Goal: Communication & Community: Answer question/provide support

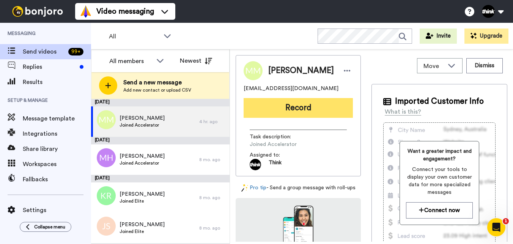
click at [296, 108] on button "Record" at bounding box center [298, 108] width 109 height 20
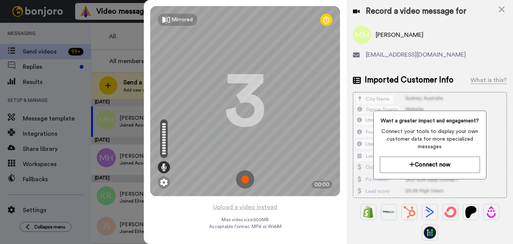
click at [247, 181] on img at bounding box center [245, 179] width 18 height 18
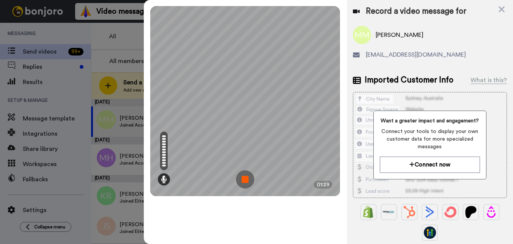
click at [245, 176] on img at bounding box center [245, 179] width 18 height 18
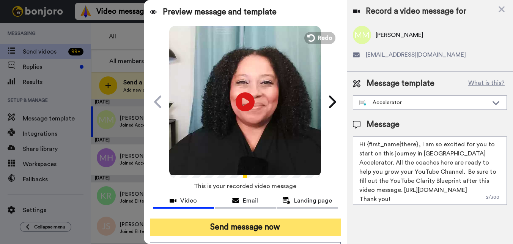
click at [255, 228] on button "Send message now" at bounding box center [245, 226] width 191 height 17
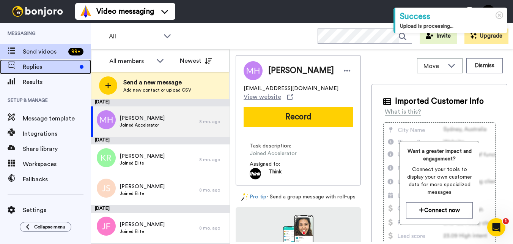
click at [59, 67] on span "Replies" at bounding box center [50, 66] width 54 height 9
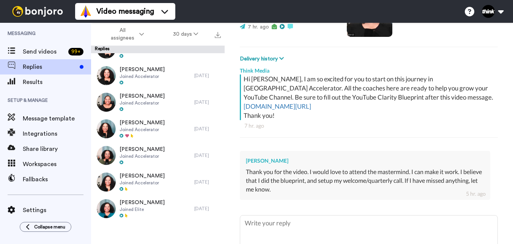
scroll to position [118, 0]
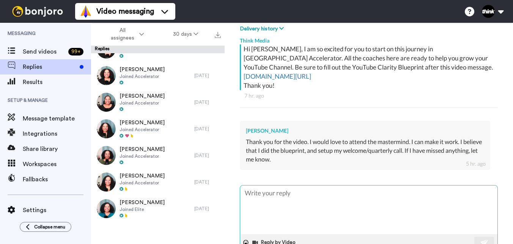
click at [372, 195] on textarea at bounding box center [368, 209] width 257 height 49
type textarea "x"
type textarea "O"
type textarea "x"
type textarea "Ok"
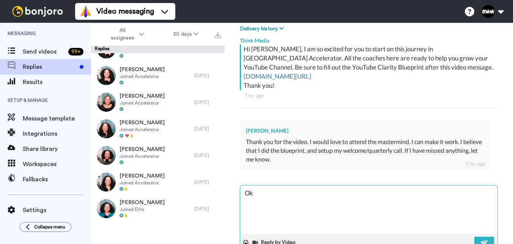
type textarea "x"
type textarea "Oka"
type textarea "x"
type textarea "Okay"
type textarea "x"
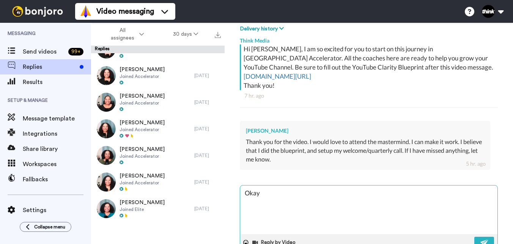
type textarea "Okay"
type textarea "x"
type textarea "Okay p"
type textarea "x"
type textarea "Okay pl"
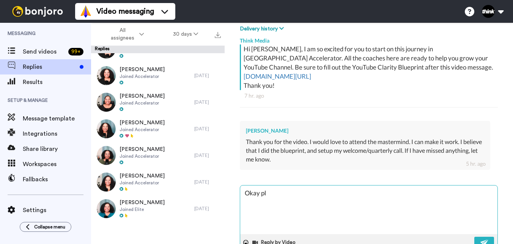
type textarea "x"
type textarea "Okay ple"
type textarea "x"
type textarea "Okay plea"
type textarea "x"
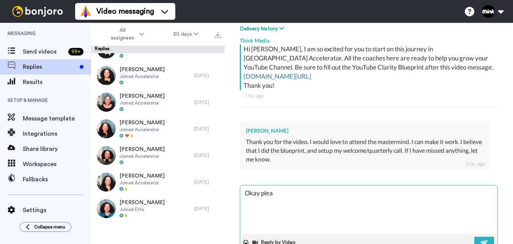
type textarea "Okay pleas"
type textarea "x"
type textarea "Okay please"
type textarea "x"
type textarea "Okay please"
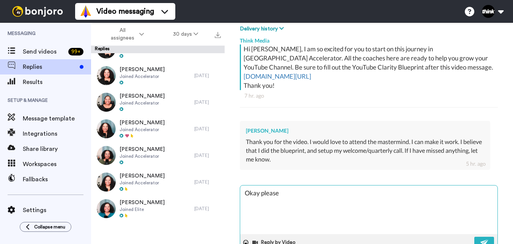
type textarea "x"
type textarea "Okay please f"
type textarea "x"
type textarea "Okay please fi"
type textarea "x"
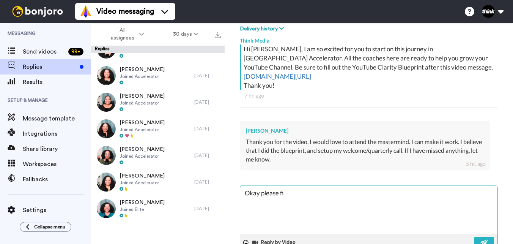
type textarea "Okay please fil"
type textarea "x"
type textarea "Okay please fill"
type textarea "x"
type textarea "Okay please fill"
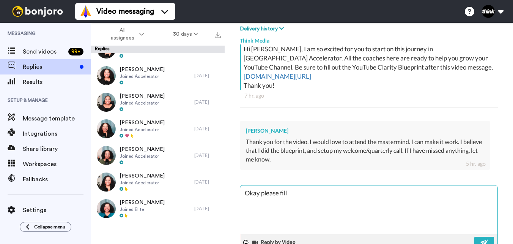
type textarea "x"
type textarea "Okay please fill o"
type textarea "x"
type textarea "Okay please fill ou"
type textarea "x"
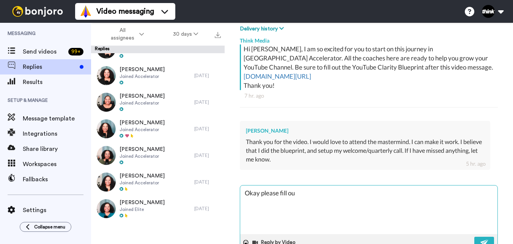
type textarea "Okay please fill out"
type textarea "x"
type textarea "Okay please fill out"
type textarea "x"
type textarea "Okay please fill out t"
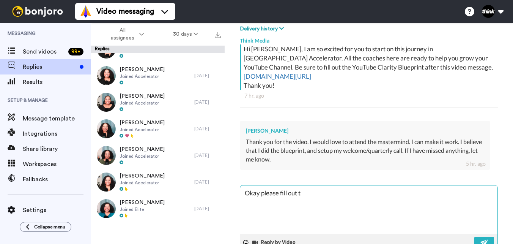
type textarea "x"
type textarea "Okay please fill out th"
type textarea "x"
type textarea "Okay please fill out thi"
type textarea "x"
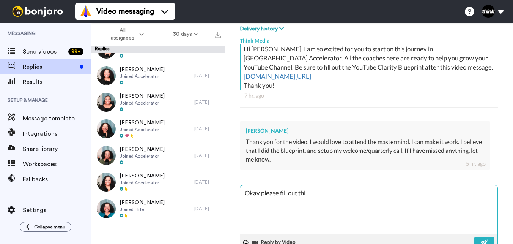
type textarea "Okay please fill out this form"
type textarea "x"
type textarea "Okay please fill out this form"
type textarea "x"
type textarea "Okay please fill out this form a"
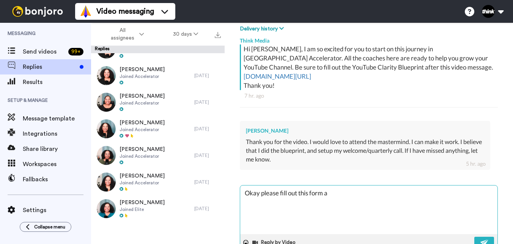
type textarea "x"
type textarea "Okay please fill out this form an"
type textarea "x"
type textarea "Okay please fill out this form and"
type textarea "x"
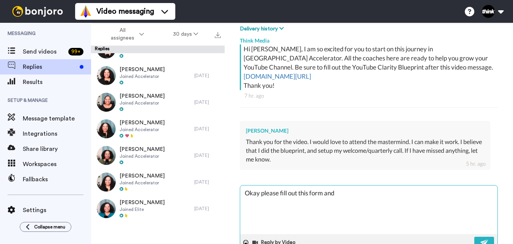
type textarea "Okay please fill out this form and"
type textarea "x"
type textarea "Okay please fill out this form and I"
type textarea "x"
type textarea "Okay please fill out this form and I"
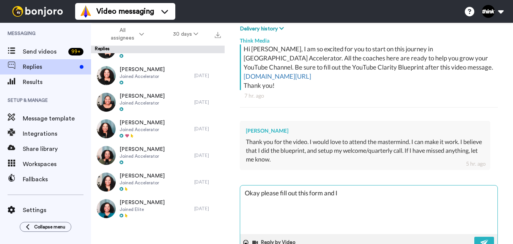
type textarea "x"
type textarea "Okay please fill out this form and I w"
type textarea "x"
type textarea "Okay please fill out this form and I wi"
type textarea "x"
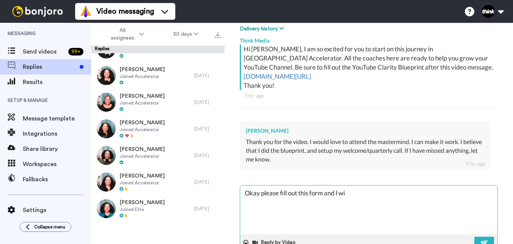
type textarea "Okay please fill out this form and I wil"
type textarea "x"
type textarea "Okay please fill out this form and I will"
type textarea "x"
type textarea "Okay please fill out this form and I will"
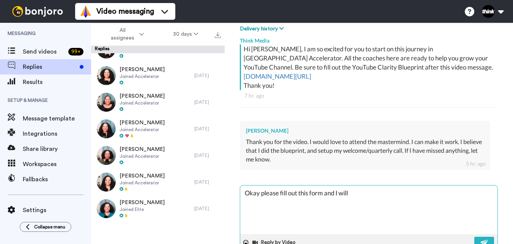
type textarea "x"
type textarea "Okay please fill out this form and I will m"
type textarea "x"
type textarea "Okay please fill out this form and I will ma"
type textarea "x"
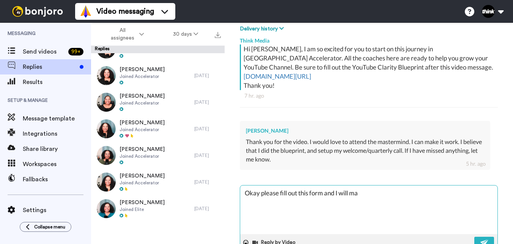
type textarea "Okay please fill out this form and I will mak"
type textarea "x"
type textarea "Okay please fill out this form and I will make"
type textarea "x"
type textarea "Okay please fill out this form and I will make"
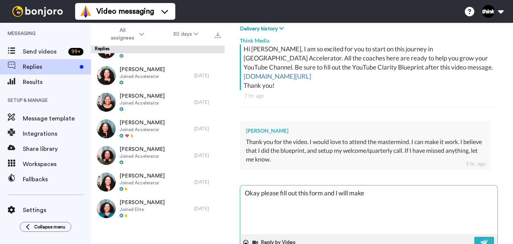
type textarea "x"
type textarea "Okay please fill out this form and I will make s"
type textarea "x"
type textarea "Okay please fill out this form and I will make su"
type textarea "x"
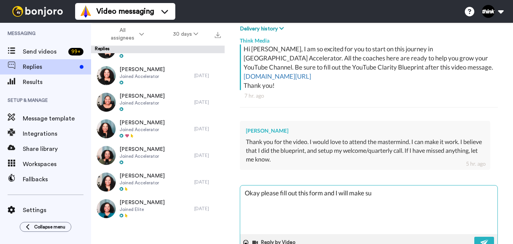
type textarea "Okay please fill out this form and I will make sur"
type textarea "x"
type textarea "Okay please fill out this form and I will make sure"
type textarea "x"
type textarea "Okay please fill out this form and I will make sure"
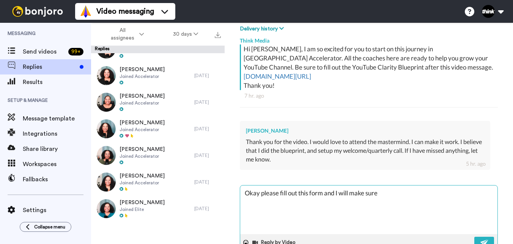
type textarea "x"
type textarea "Okay please fill out this form and I will make sure t"
type textarea "x"
type textarea "Okay please fill out this form and I will make sure to"
type textarea "x"
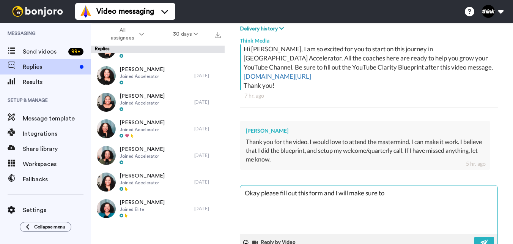
type textarea "Okay please fill out this form and I will make sure to"
type textarea "x"
type textarea "Okay please fill out this form and I will make sure to h"
type textarea "x"
type textarea "Okay please fill out this form and I will make sure to ha"
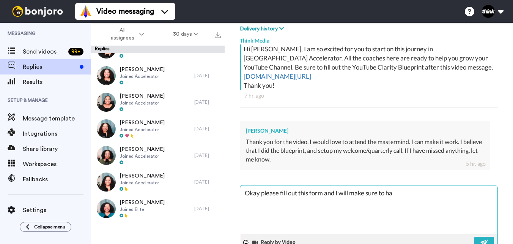
type textarea "x"
type textarea "Okay please fill out this form and I will make sure to hav"
type textarea "x"
type textarea "Okay please fill out this form and I will make sure to have"
type textarea "x"
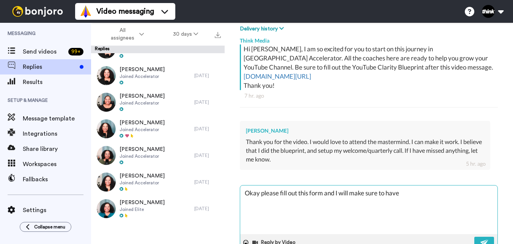
type textarea "Okay please fill out this form and I will make sure to have"
type textarea "x"
type textarea "Okay please fill out this form and I will make sure to have y"
type textarea "x"
type textarea "Okay please fill out this form and I will make sure to have yo"
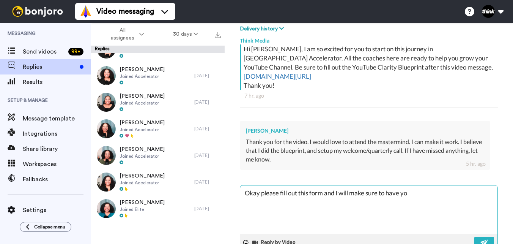
type textarea "x"
type textarea "Okay please fill out this form and I will make sure to have you"
type textarea "x"
type textarea "Okay please fill out this form and I will make sure to have your"
type textarea "x"
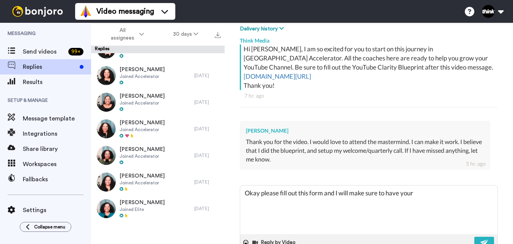
type textarea "Okay please fill out this form and I will make sure to have your"
type textarea "x"
type textarea "Okay please fill out this form and I will make sure to have your s"
type textarea "x"
type textarea "Okay please fill out this form and I will make sure to have your se"
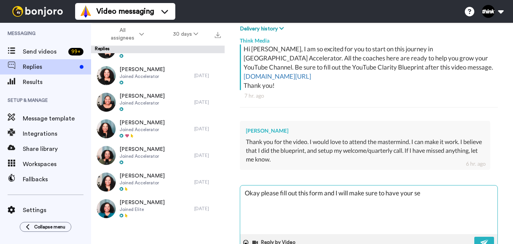
type textarea "x"
type textarea "Okay please fill out this form and I will make sure to have your sea"
type textarea "x"
type textarea "Okay please fill out this form and I will make sure to have your seat"
type textarea "x"
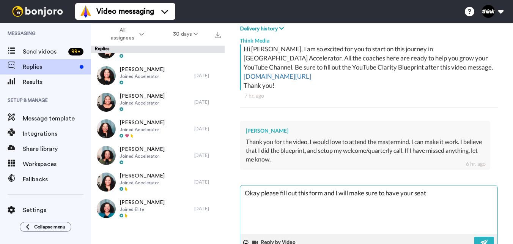
type textarea "Okay please fill out this form and I will make sure to have your seat"
type textarea "x"
type textarea "Okay please fill out this form and I will make sure to have your seat s"
type textarea "x"
type textarea "Okay please fill out this form and I will make sure to have your seat se"
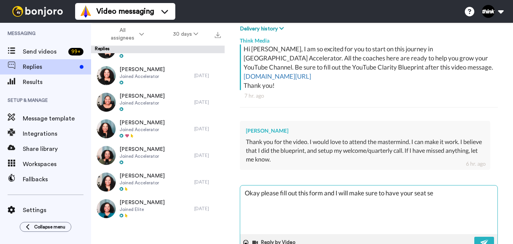
type textarea "x"
type textarea "Okay please fill out this form and I will make sure to have your seat sec"
type textarea "x"
type textarea "Okay please fill out this form and I will make sure to have your seat secu"
type textarea "x"
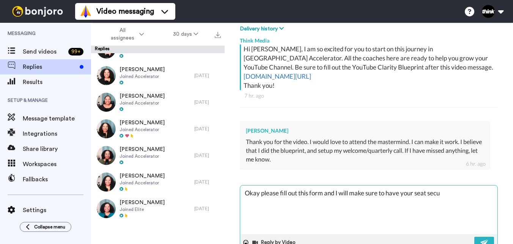
type textarea "Okay please fill out this form and I will make sure to have your seat secur"
type textarea "x"
type textarea "Okay please fill out this form and I will make sure to have your seat secure"
type textarea "x"
type textarea "Okay please fill out this form and I will make sure to have your seat secured"
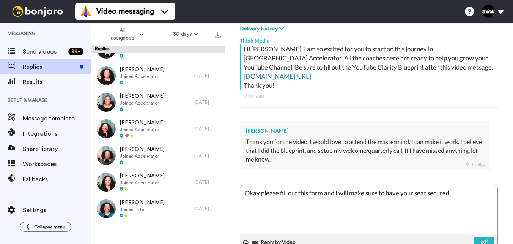
type textarea "x"
type textarea "Okay please fill out this form and I will make sure to have your seat secured!"
type textarea "x"
type textarea "Okay please fill out this form and I will make sure to have your seat secured!"
paste textarea "https://go.thinkmedia.com/think-media-mastermind-2025"
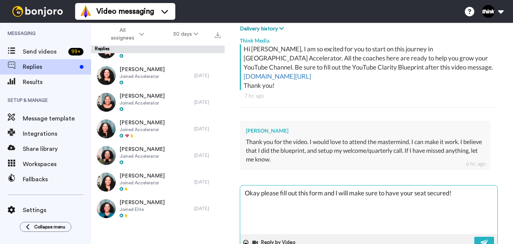
type textarea "x"
type textarea "Okay please fill out this form and I will make sure to have your seat secured! …"
type textarea "x"
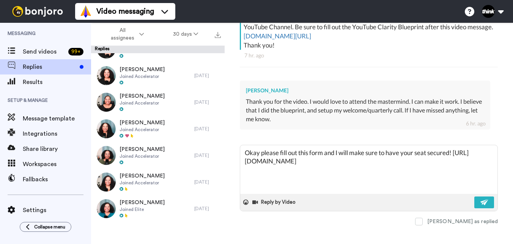
scroll to position [166, 0]
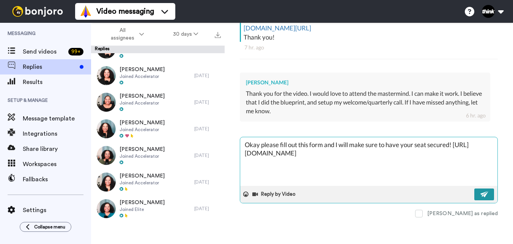
type textarea "Okay please fill out this form and I will make sure to have your seat secured! …"
click at [480, 193] on img at bounding box center [484, 194] width 8 height 6
type textarea "x"
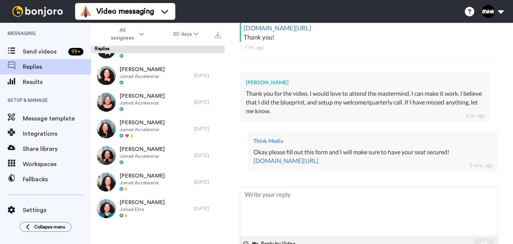
type textarea "x"
